Goal: Task Accomplishment & Management: Complete application form

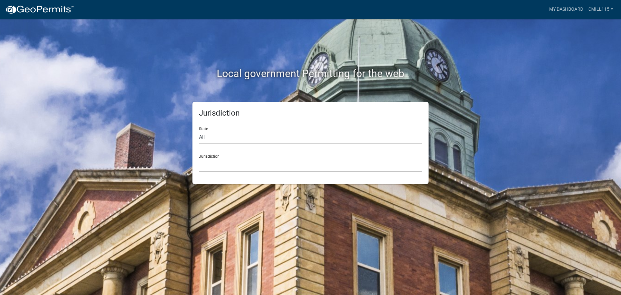
click at [212, 163] on select "[GEOGRAPHIC_DATA], [US_STATE] [GEOGRAPHIC_DATA], [US_STATE][PERSON_NAME][GEOGRA…" at bounding box center [310, 164] width 223 height 13
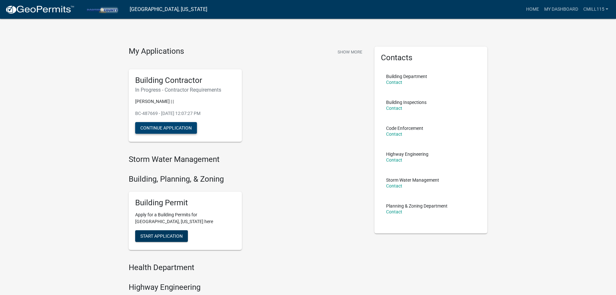
click at [160, 126] on button "Continue Application" at bounding box center [166, 128] width 62 height 12
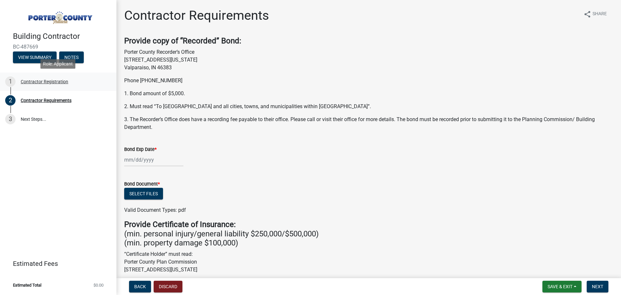
click at [41, 79] on div "Contractor Registration" at bounding box center [45, 81] width 48 height 5
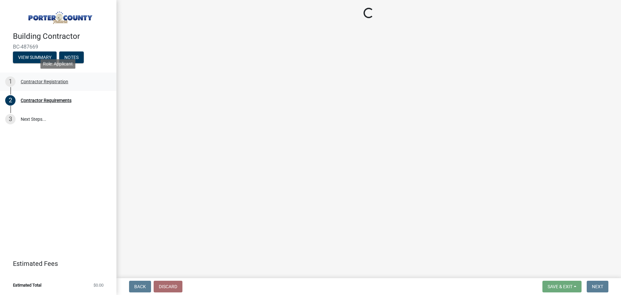
select select "MI"
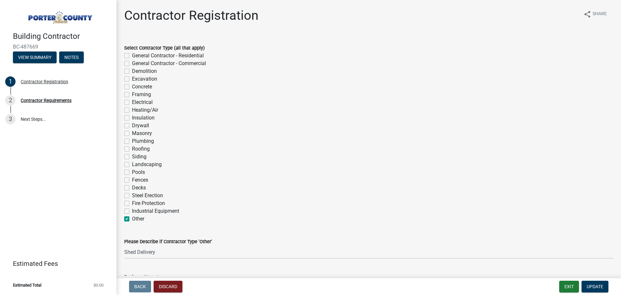
click at [228, 147] on div "Roofing" at bounding box center [368, 149] width 489 height 8
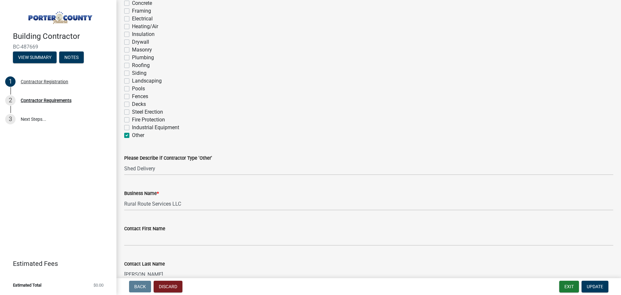
scroll to position [194, 0]
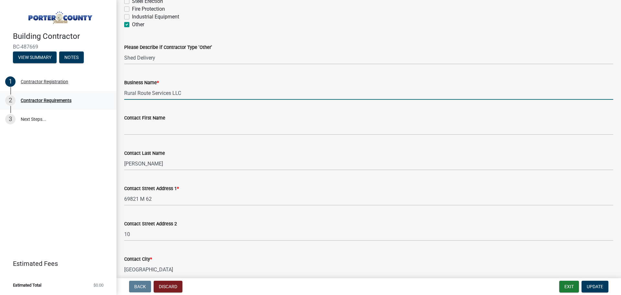
drag, startPoint x: 185, startPoint y: 95, endPoint x: 78, endPoint y: 95, distance: 107.8
click at [78, 95] on div "Building Contractor BC-487669 View Summary Notes 1 Contractor Registration 2 Co…" at bounding box center [310, 147] width 621 height 295
type input "Backroad Trucking LLC"
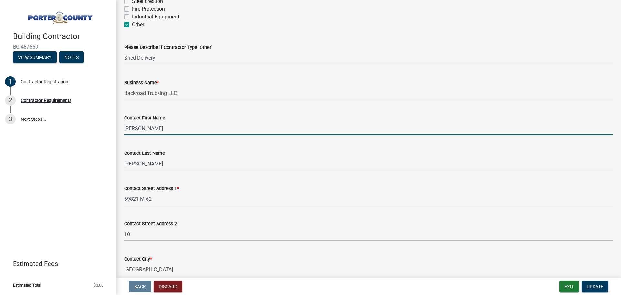
type input "[PERSON_NAME]"
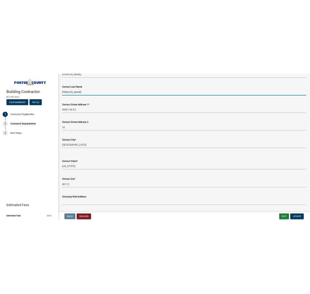
scroll to position [324, 0]
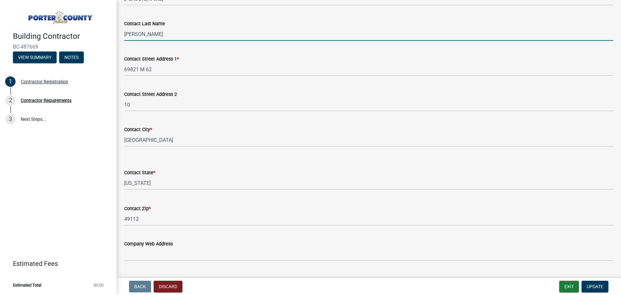
type input "[PERSON_NAME]"
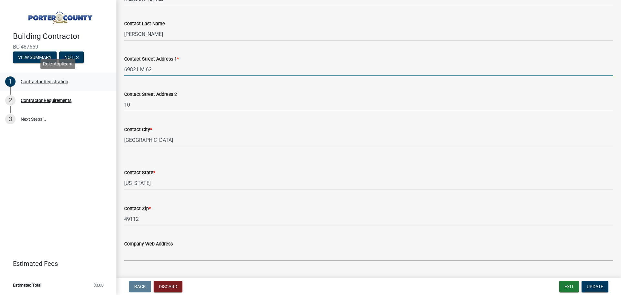
drag, startPoint x: 151, startPoint y: 74, endPoint x: 107, endPoint y: 74, distance: 43.7
click at [107, 74] on div "Building Contractor BC-487669 View Summary Notes 1 Contractor Registration 2 Co…" at bounding box center [310, 147] width 621 height 295
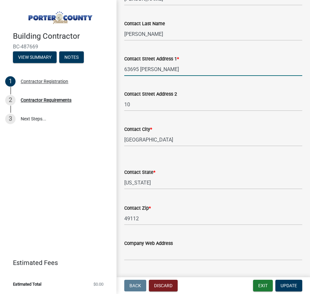
type input "63695 [PERSON_NAME]"
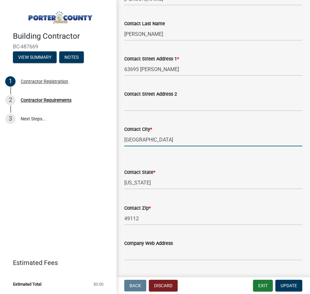
type input "D"
type input "Sturgis"
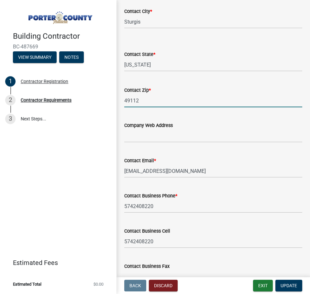
scroll to position [453, 0]
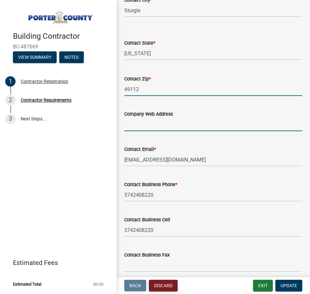
click at [175, 127] on input "Company Web Address" at bounding box center [213, 124] width 178 height 13
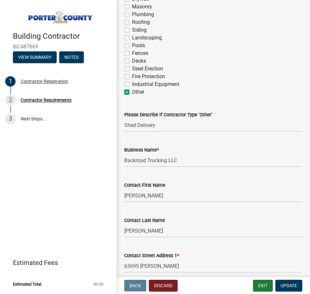
scroll to position [129, 0]
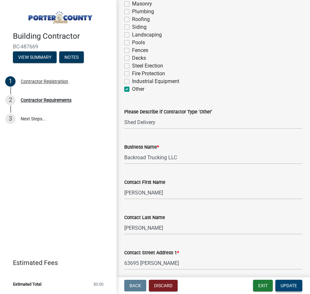
type input "n/a"
click at [288, 284] on span "Update" at bounding box center [289, 285] width 17 height 5
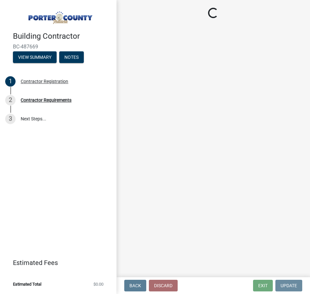
scroll to position [0, 0]
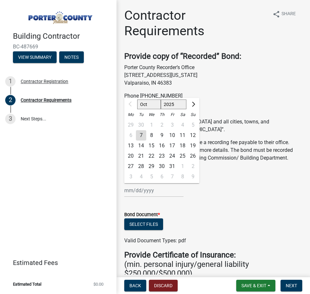
click at [126, 192] on div "Oct Nov [DATE] 2026 2027 2028 2029 2030 2031 2032 2033 2034 2035 2036 2037 2038…" at bounding box center [153, 190] width 59 height 13
click at [174, 106] on select "2025 2026 2027 2028 2029 2030 2031 2032 2033 2034 2035 2036 2037 2038 2039 2040…" at bounding box center [174, 105] width 26 height 10
select select "2026"
click at [161, 100] on select "2025 2026 2027 2028 2029 2030 2031 2032 2033 2034 2035 2036 2037 2038 2039 2040…" at bounding box center [174, 105] width 26 height 10
click at [192, 125] on div "4" at bounding box center [193, 125] width 10 height 10
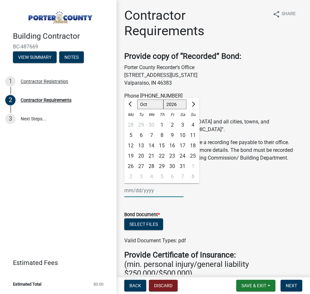
type input "[DATE]"
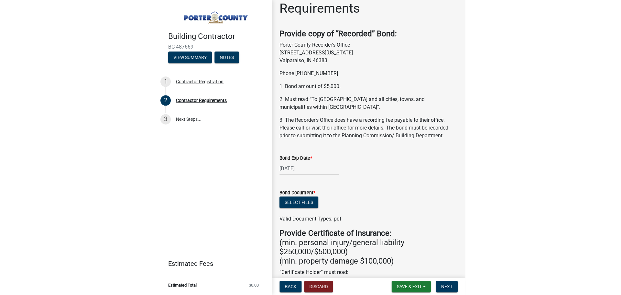
scroll to position [65, 0]
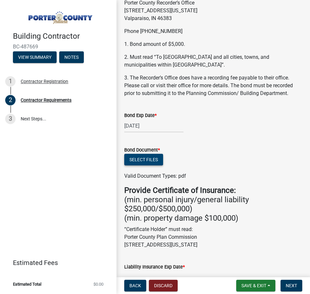
click at [153, 155] on button "Select files" at bounding box center [143, 160] width 39 height 12
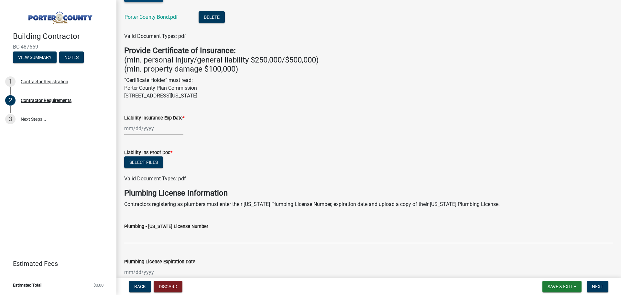
scroll to position [211, 0]
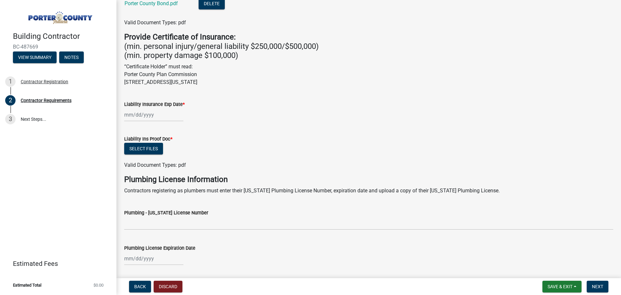
click at [150, 116] on div at bounding box center [153, 114] width 59 height 13
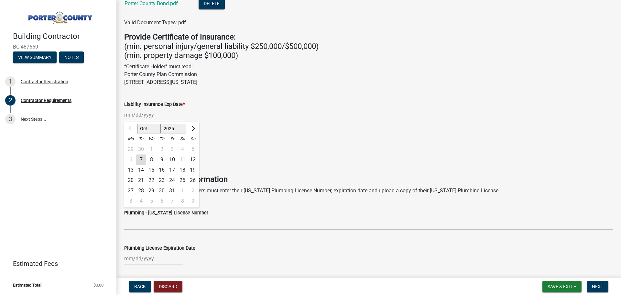
click at [143, 129] on select "Oct Nov Dec" at bounding box center [149, 129] width 24 height 10
click at [151, 129] on select "Oct Nov Dec" at bounding box center [149, 129] width 24 height 10
click at [169, 129] on select "2025 2026 2027 2028 2029 2030 2031 2032 2033 2034 2035 2036 2037 2038 2039 2040…" at bounding box center [174, 129] width 26 height 10
select select "2026"
click at [161, 124] on select "2025 2026 2027 2028 2029 2030 2031 2032 2033 2034 2035 2036 2037 2038 2039 2040…" at bounding box center [174, 129] width 26 height 10
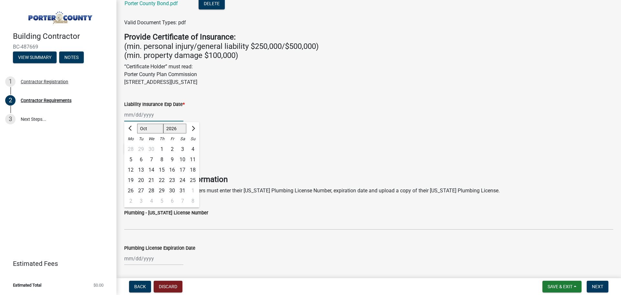
click at [152, 127] on select "Jan Feb Mar Apr May Jun [DATE] Aug Sep Oct Nov Dec" at bounding box center [150, 129] width 26 height 10
select select "3"
click at [137, 124] on select "Jan Feb Mar Apr May Jun [DATE] Aug Sep Oct Nov Dec" at bounding box center [150, 129] width 26 height 10
click at [153, 170] on div "11" at bounding box center [151, 170] width 10 height 10
type input "[DATE]"
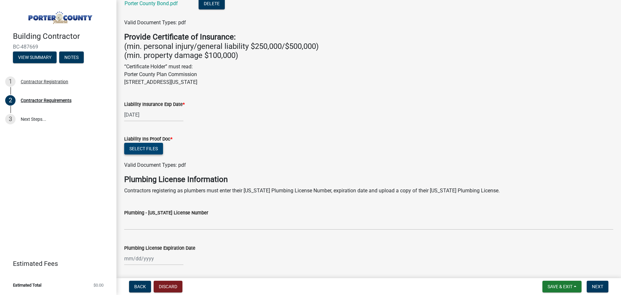
click at [156, 149] on button "Select files" at bounding box center [143, 149] width 39 height 12
drag, startPoint x: 443, startPoint y: 109, endPoint x: 435, endPoint y: 111, distance: 8.2
click at [443, 109] on div "[DATE]" at bounding box center [368, 114] width 489 height 13
click at [144, 148] on button "Select files" at bounding box center [143, 149] width 39 height 12
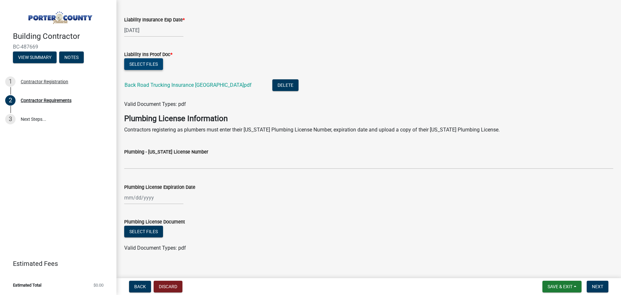
scroll to position [303, 0]
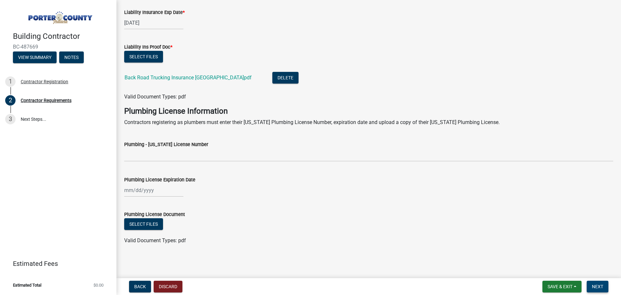
click at [599, 287] on span "Next" at bounding box center [597, 286] width 11 height 5
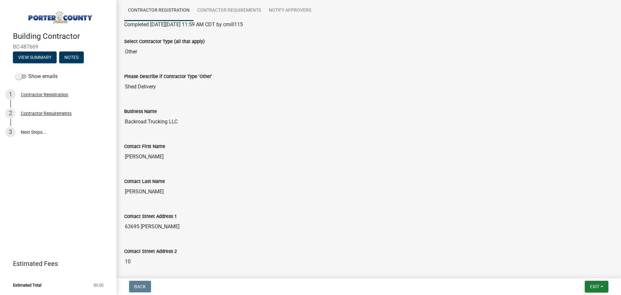
scroll to position [3, 0]
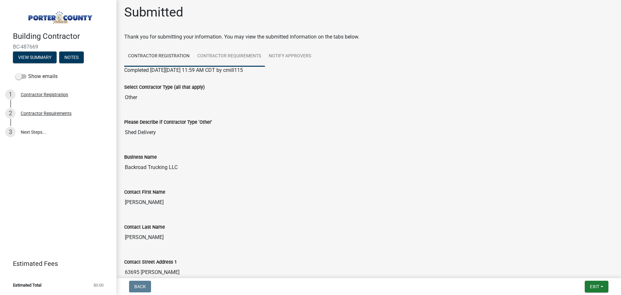
click at [219, 55] on link "Contractor Requirements" at bounding box center [230, 56] width 72 height 21
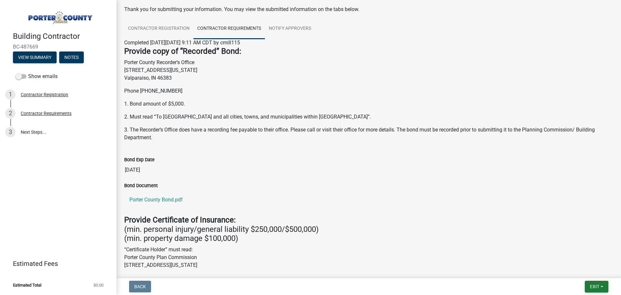
scroll to position [0, 0]
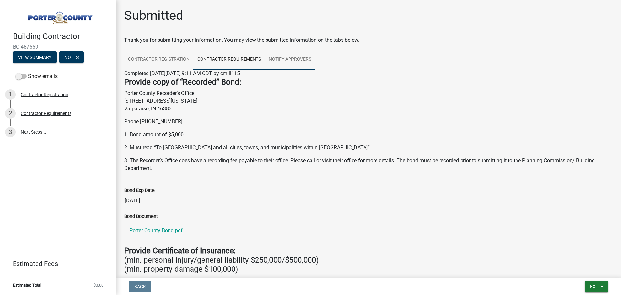
click at [289, 55] on link "Notify Approvers" at bounding box center [290, 59] width 50 height 21
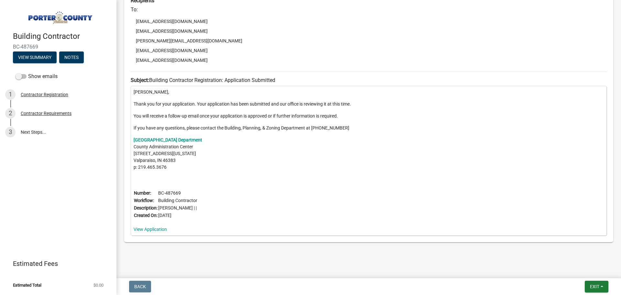
scroll to position [154, 0]
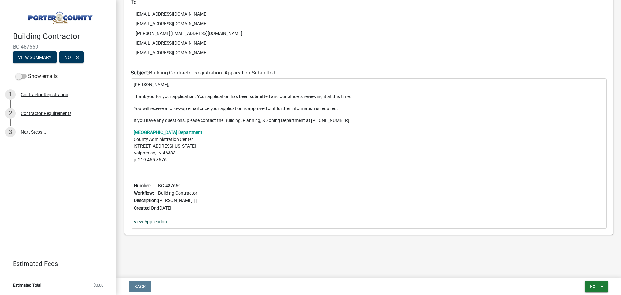
click at [161, 220] on link "View Application" at bounding box center [150, 221] width 33 height 5
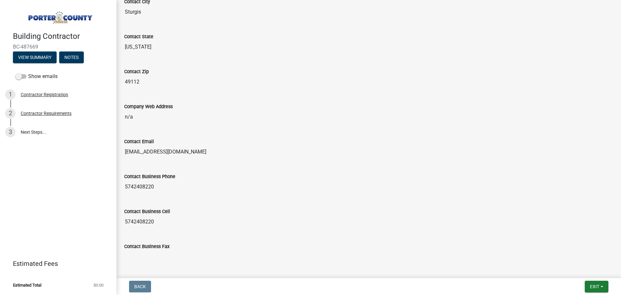
scroll to position [359, 0]
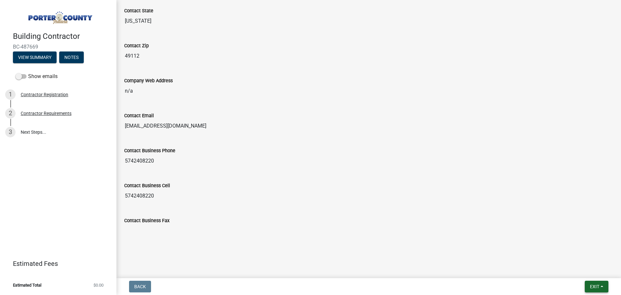
click at [602, 285] on button "Exit" at bounding box center [597, 287] width 24 height 12
click at [571, 254] on button "Save" at bounding box center [583, 254] width 52 height 16
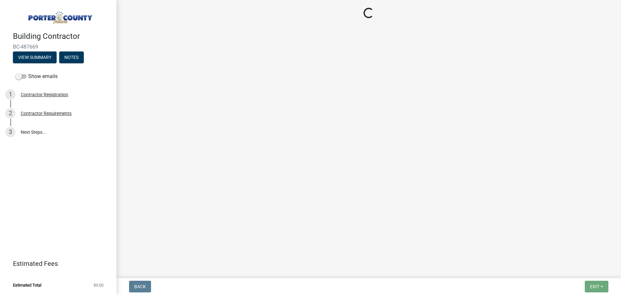
scroll to position [0, 0]
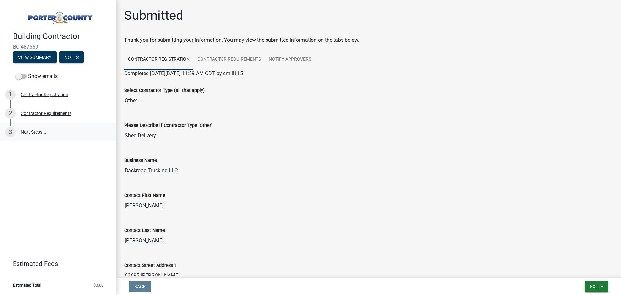
click at [38, 135] on link "3 Next Steps..." at bounding box center [58, 132] width 116 height 19
click at [285, 58] on link "Notify Approvers" at bounding box center [290, 59] width 50 height 21
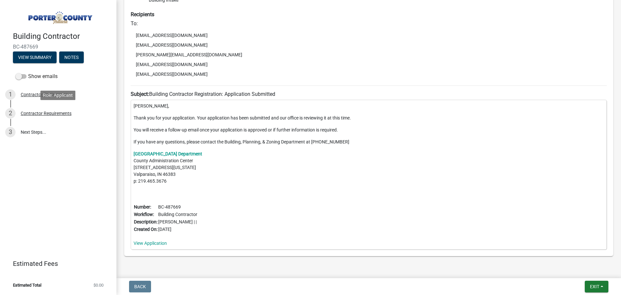
scroll to position [122, 0]
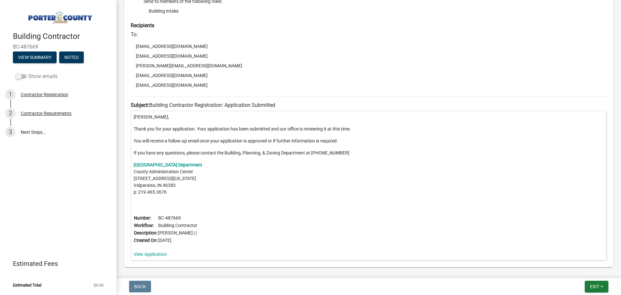
click at [25, 76] on span at bounding box center [21, 76] width 11 height 5
click at [28, 72] on input "Show emails" at bounding box center [28, 72] width 0 height 0
click at [40, 150] on link "4 Next Steps..." at bounding box center [58, 150] width 116 height 19
click at [47, 131] on div "Notify Approvers" at bounding box center [38, 132] width 34 height 5
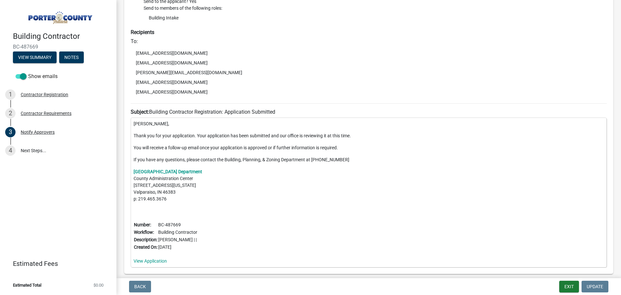
scroll to position [105, 0]
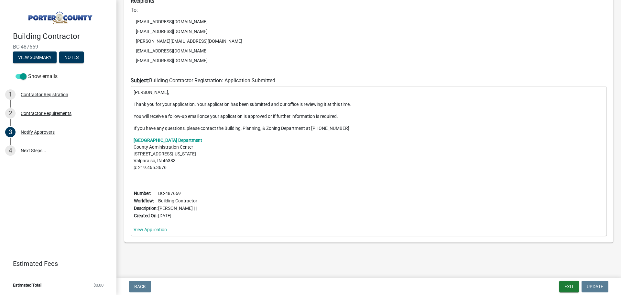
click at [352, 258] on main "Notify Approvers share Share Delivered on Tuesday, October 7, 2025 at 9:11 AM C…" at bounding box center [368, 137] width 505 height 275
click at [566, 286] on button "Exit" at bounding box center [569, 287] width 20 height 12
